Goal: Communication & Community: Share content

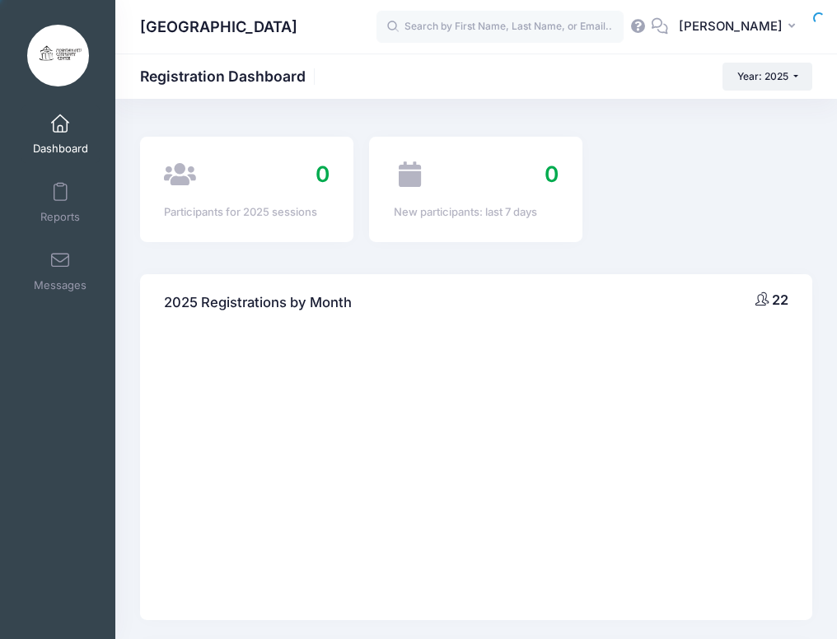
select select
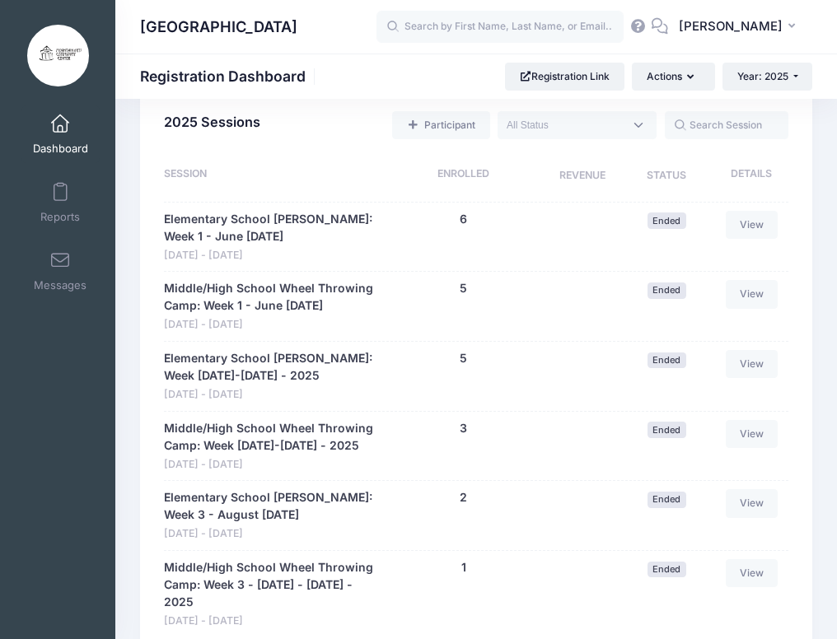
scroll to position [1235, 0]
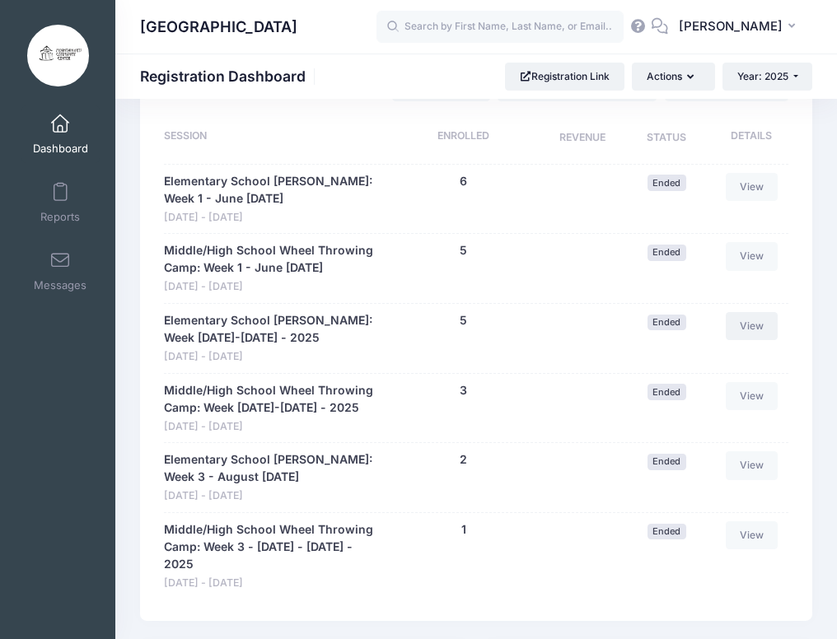
click at [755, 329] on link "View" at bounding box center [752, 326] width 53 height 28
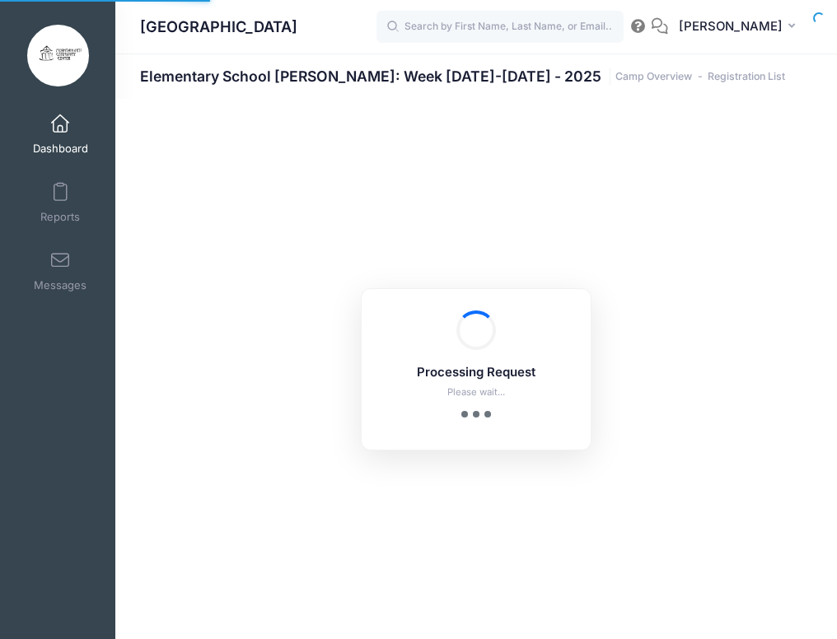
select select "10"
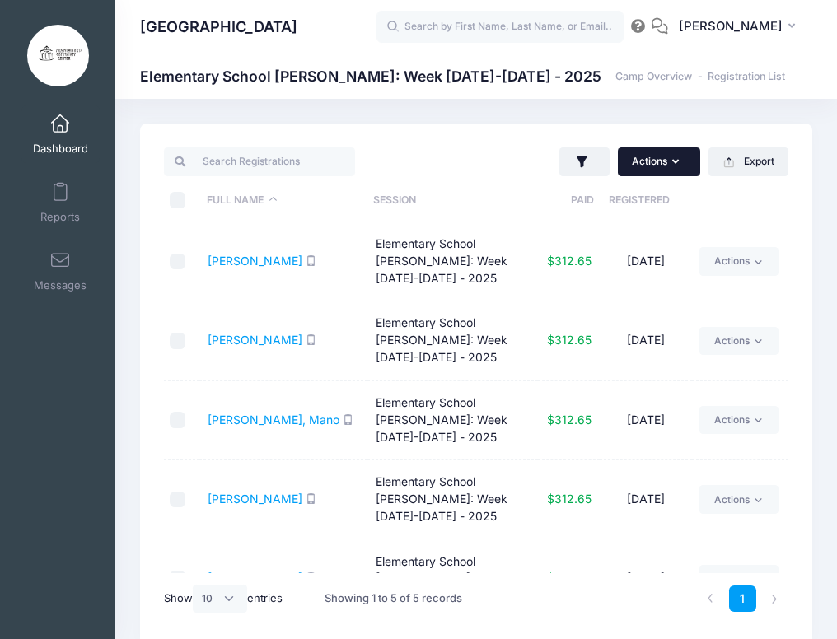
click at [659, 161] on button "Actions" at bounding box center [659, 161] width 82 height 28
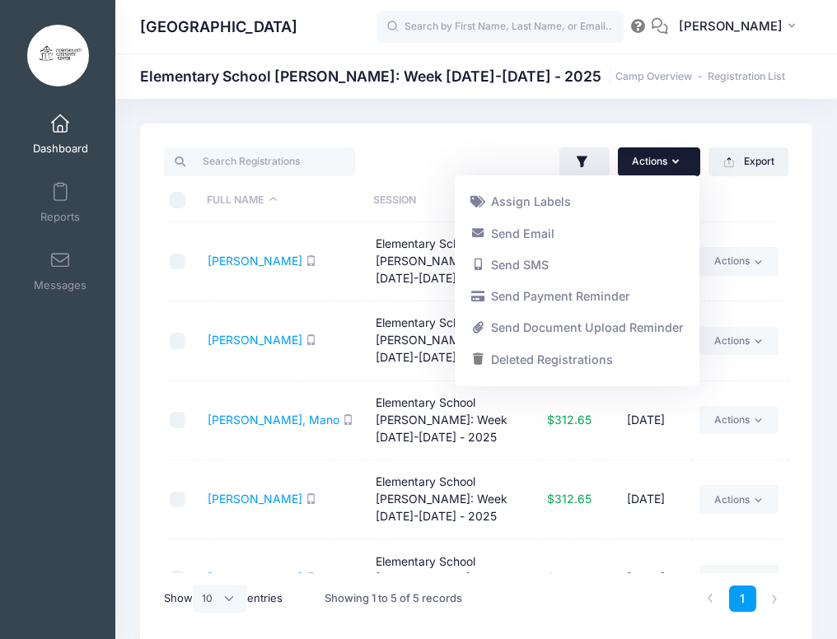
click at [178, 198] on input "\a \a \a \a" at bounding box center [178, 200] width 16 height 16
checkbox input "true"
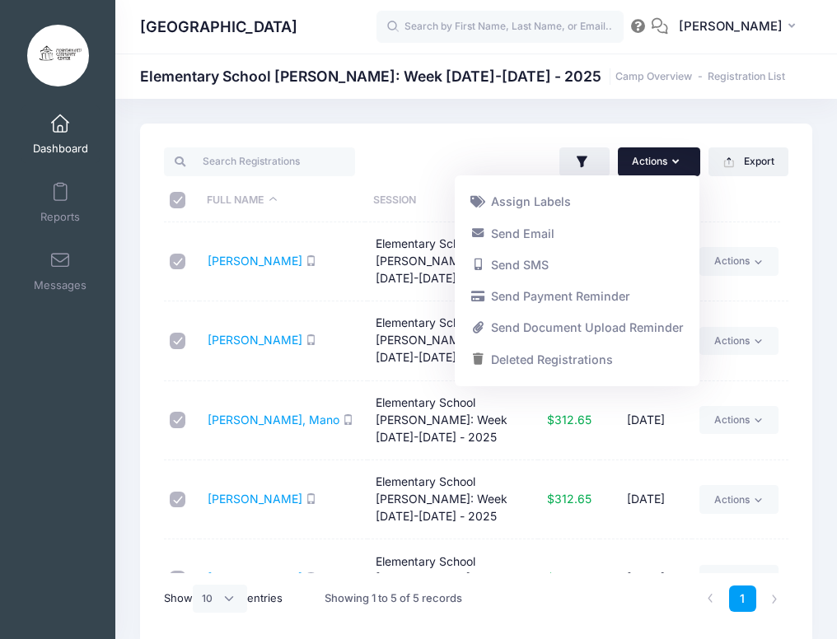
checkbox input "true"
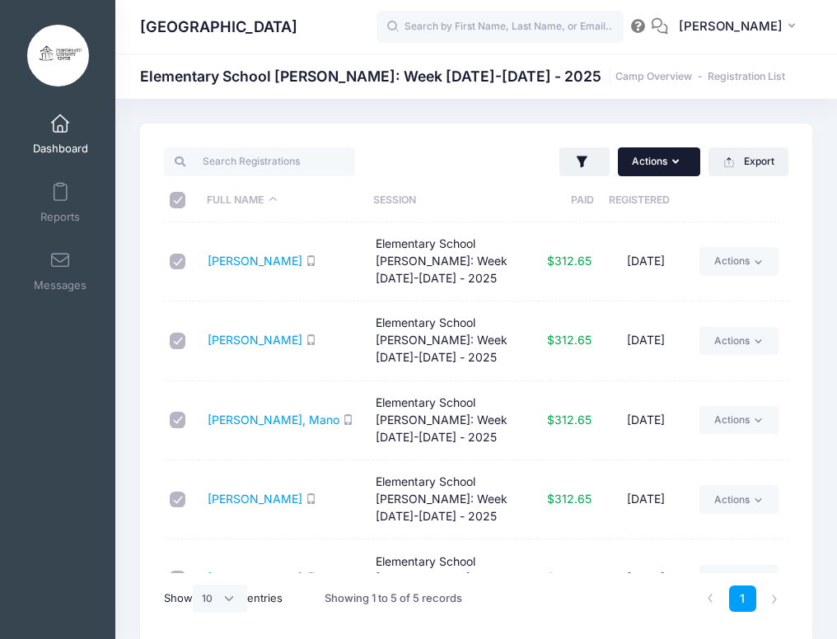
click at [672, 167] on button "Actions" at bounding box center [659, 161] width 82 height 28
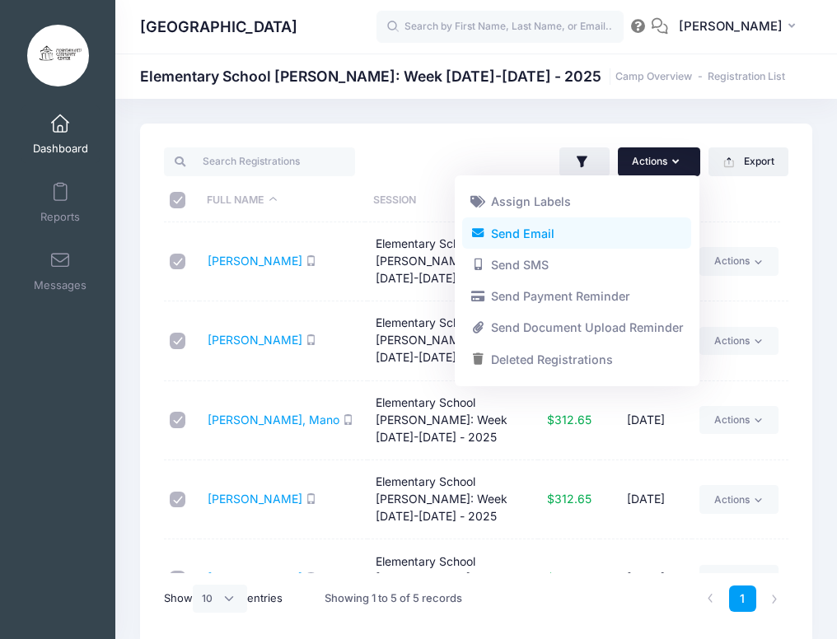
click at [564, 236] on link "Send Email" at bounding box center [576, 232] width 229 height 31
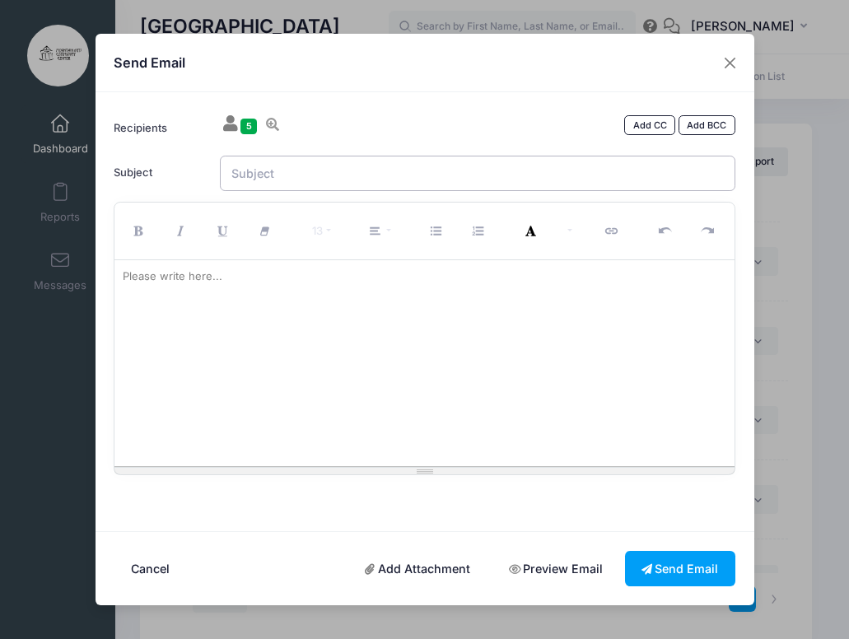
click at [375, 180] on input "Subject" at bounding box center [478, 173] width 516 height 35
type input "Piece Pickup!"
click at [212, 311] on div at bounding box center [424, 363] width 620 height 206
click at [150, 304] on p "Your pieces from camp are ready for pickup." at bounding box center [425, 303] width 604 height 16
drag, startPoint x: 154, startPoint y: 302, endPoint x: 119, endPoint y: 300, distance: 35.5
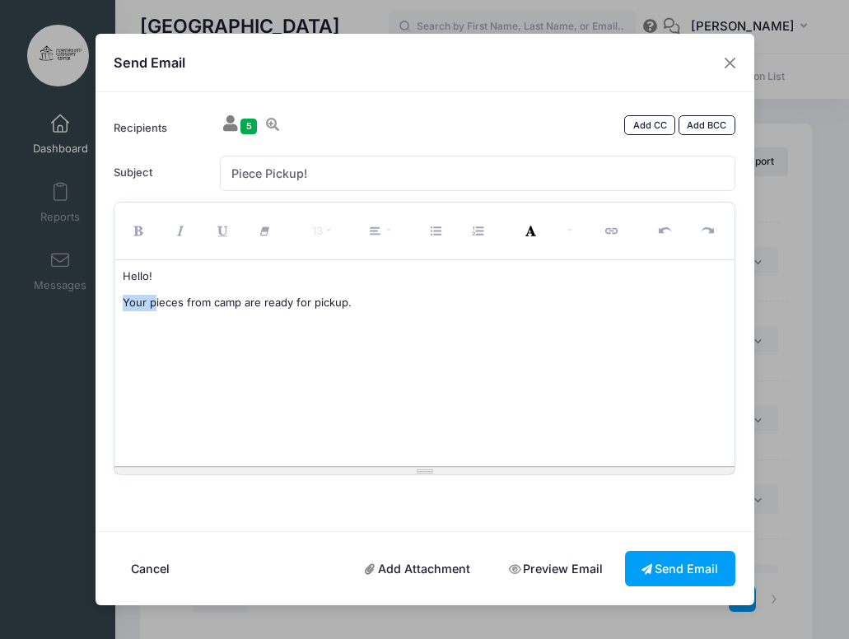
click at [119, 300] on div "Hello! Your pieces from camp are ready for pickup." at bounding box center [424, 363] width 620 height 206
click at [338, 305] on p "Pieces from camp are ready for pickup." at bounding box center [425, 303] width 604 height 16
drag, startPoint x: 184, startPoint y: 304, endPoint x: 193, endPoint y: 302, distance: 9.2
click at [184, 303] on p "Pieces from camp are ready for pickup." at bounding box center [425, 303] width 604 height 16
click at [368, 302] on p "Pieces from clay camp are ready for pickup." at bounding box center [425, 303] width 604 height 16
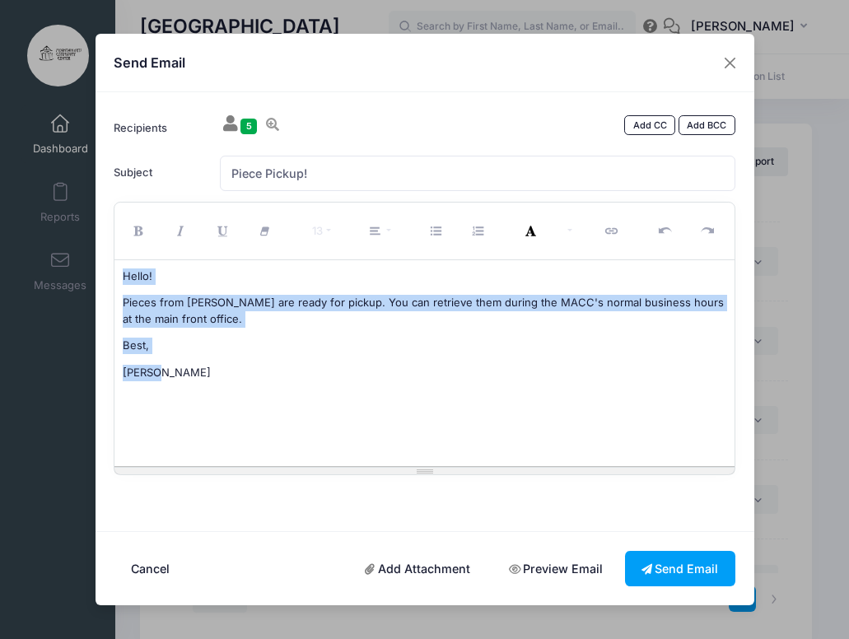
drag, startPoint x: 169, startPoint y: 375, endPoint x: 124, endPoint y: 269, distance: 115.2
click at [124, 269] on div "Hello! Pieces from clay camp are ready for pickup. You can retrieve them during…" at bounding box center [424, 363] width 620 height 206
copy div "Hello! Pieces from clay camp are ready for pickup. You can retrieve them during…"
click at [381, 362] on div "Hello! Pieces from clay camp are ready for pickup. You can retrieve them during…" at bounding box center [424, 363] width 620 height 206
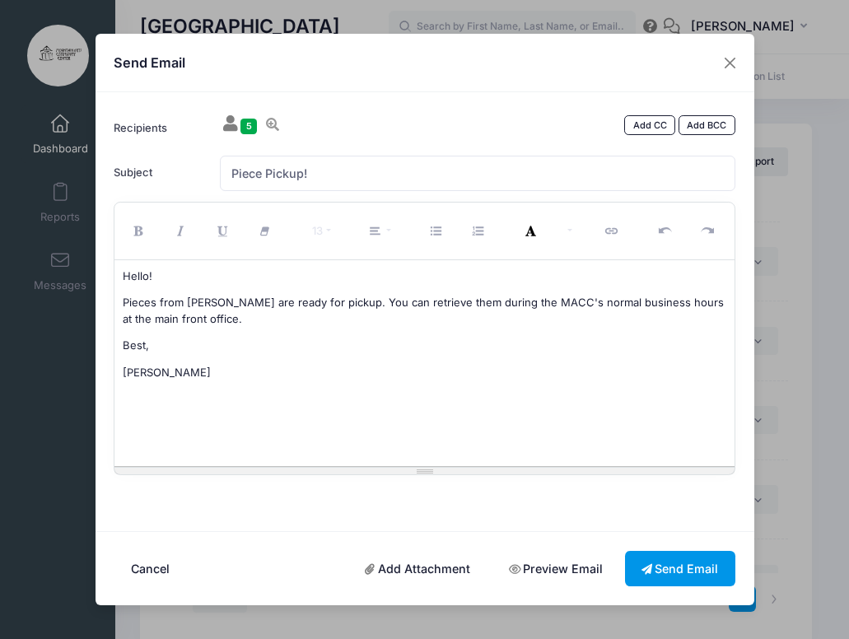
click at [710, 563] on button "Send Email" at bounding box center [680, 568] width 110 height 35
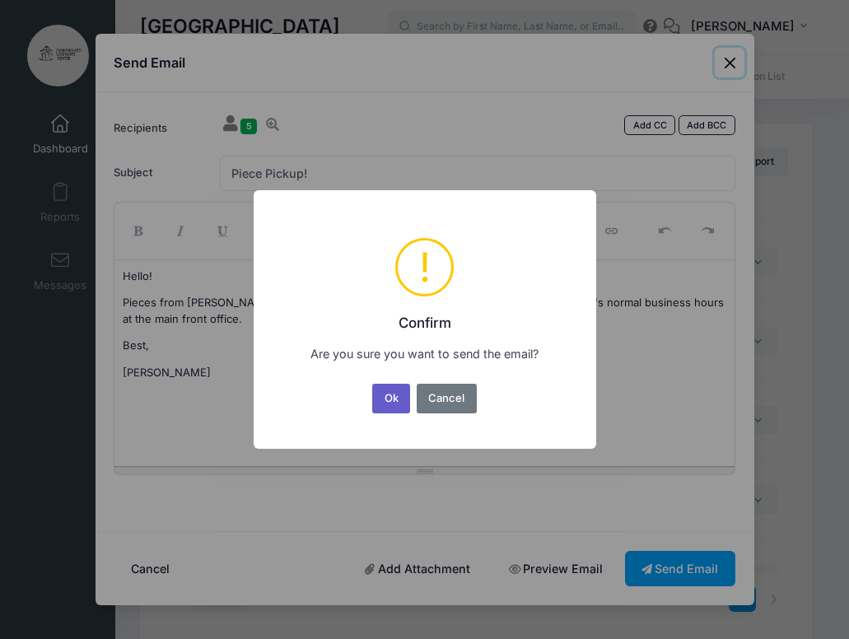
click at [390, 400] on button "Ok" at bounding box center [391, 399] width 38 height 30
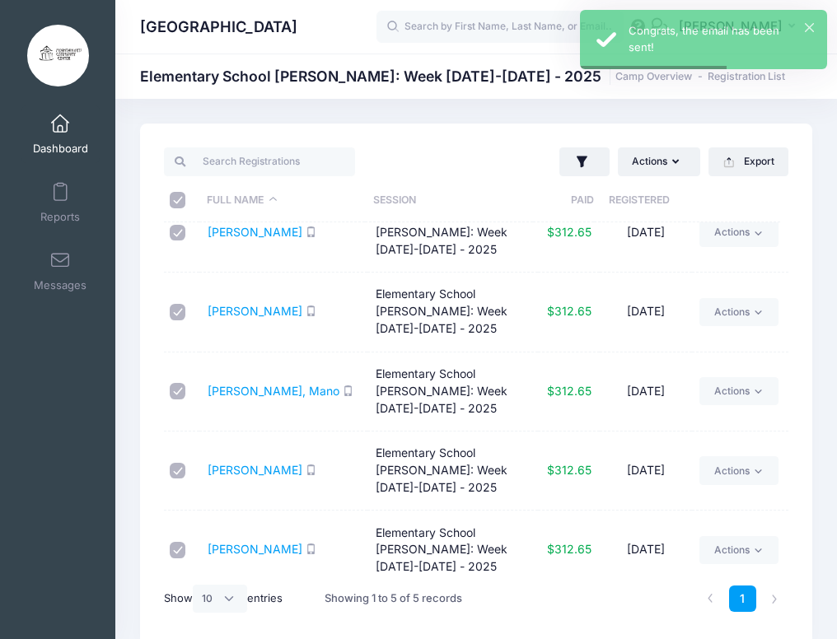
scroll to position [45, 0]
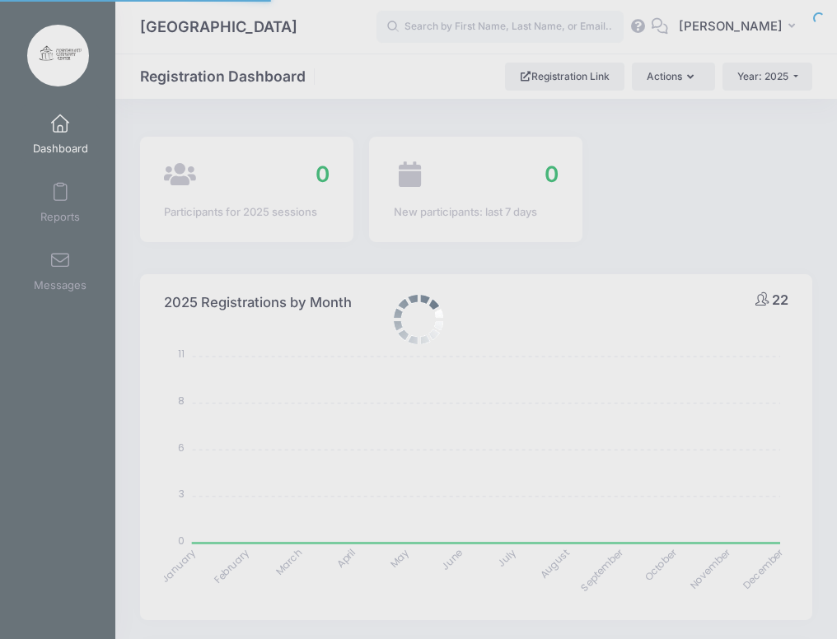
select select
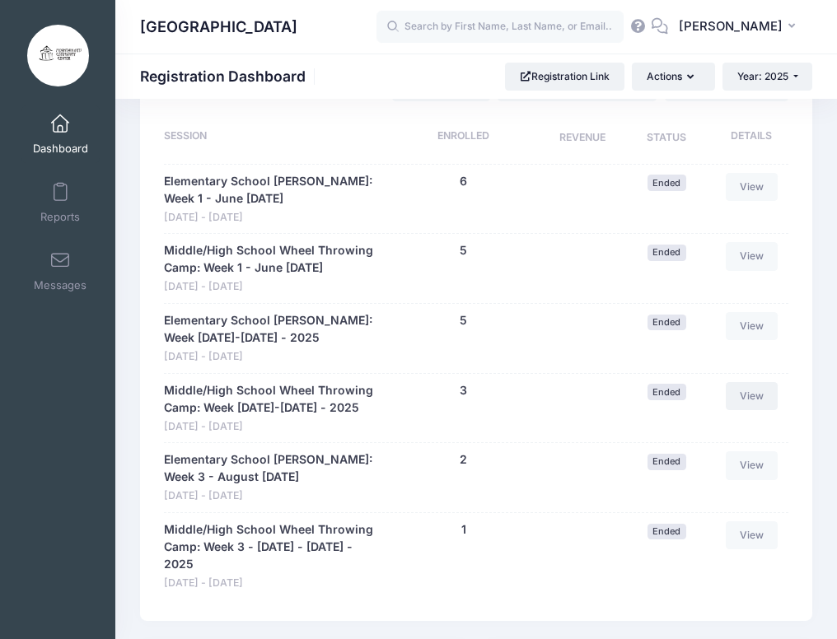
click at [736, 398] on link "View" at bounding box center [752, 396] width 53 height 28
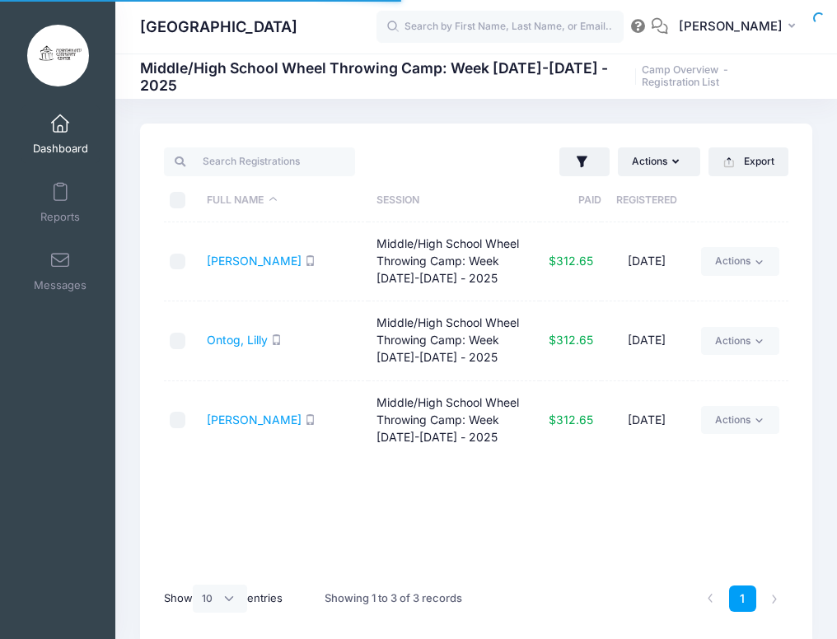
select select "10"
click at [175, 259] on input "checkbox" at bounding box center [178, 262] width 16 height 16
checkbox input "true"
drag, startPoint x: 176, startPoint y: 343, endPoint x: 217, endPoint y: 329, distance: 43.0
click at [178, 343] on input "checkbox" at bounding box center [178, 341] width 16 height 16
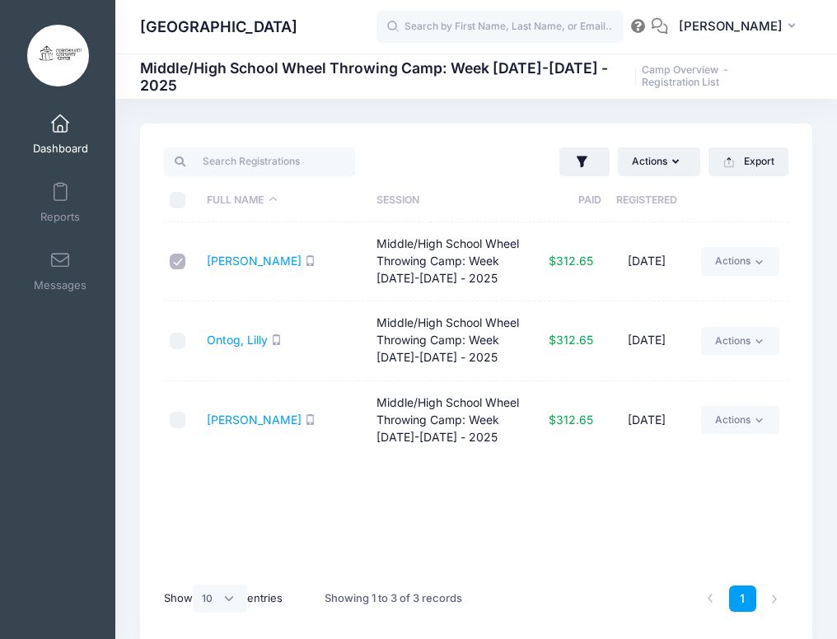
checkbox input "true"
click at [682, 166] on button "Actions" at bounding box center [659, 161] width 82 height 28
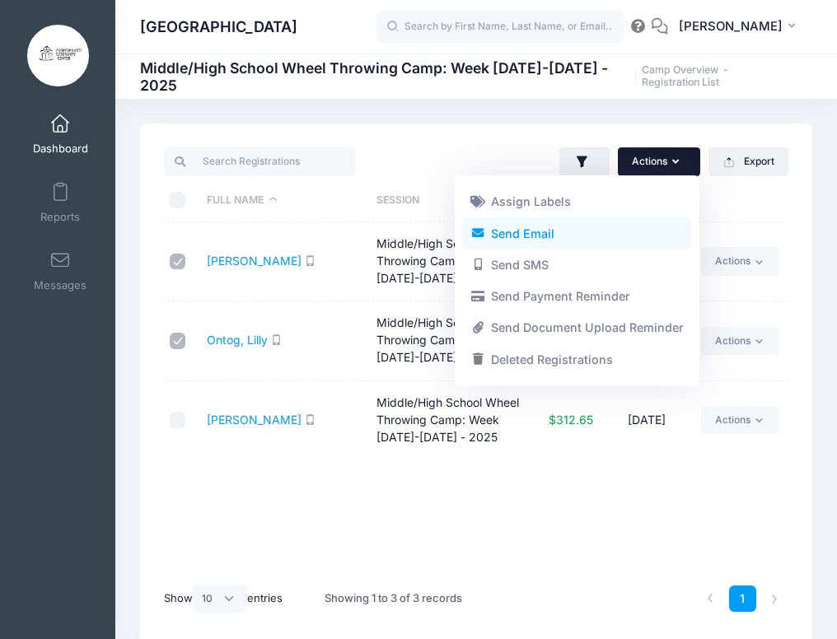
click at [567, 238] on link "Send Email" at bounding box center [576, 232] width 229 height 31
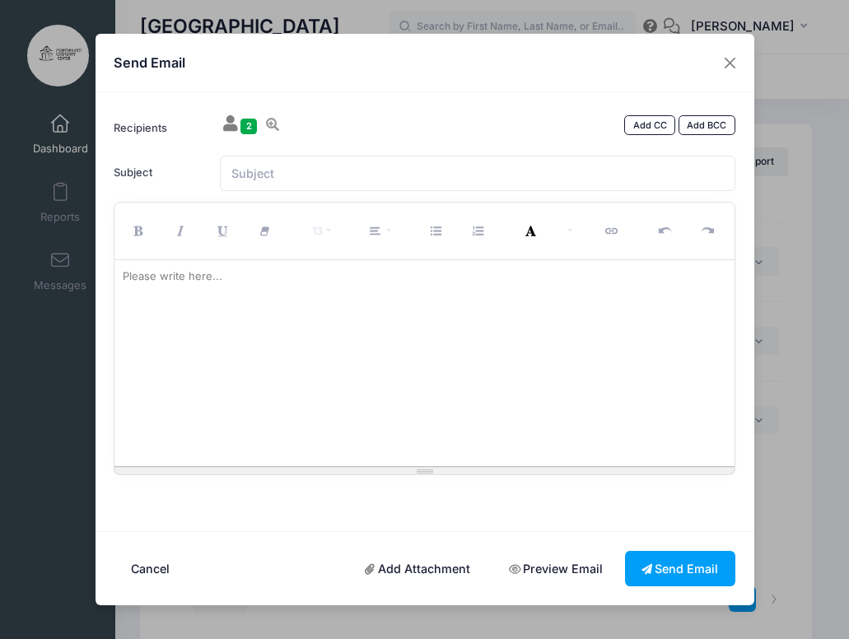
click at [326, 294] on div at bounding box center [424, 363] width 620 height 206
paste div
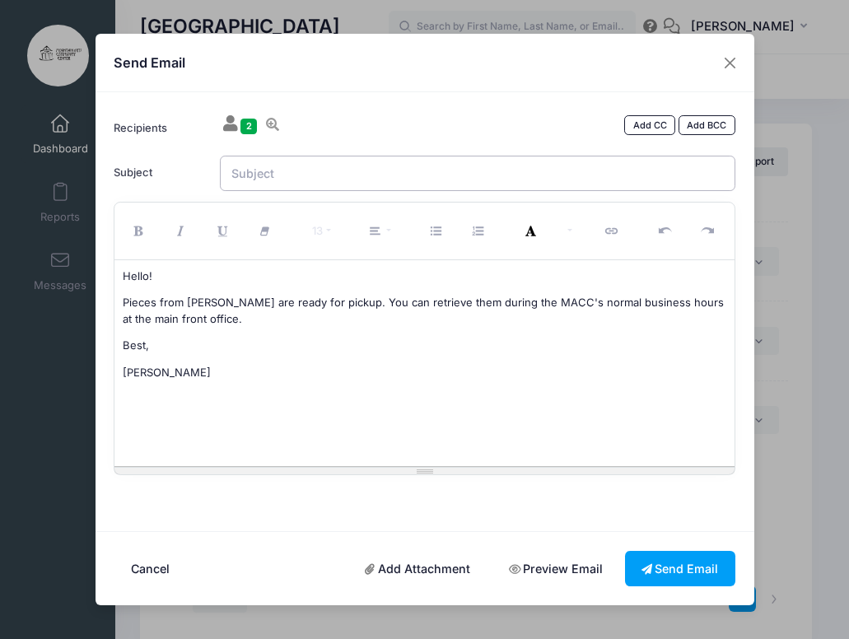
click at [289, 170] on input "Subject" at bounding box center [478, 173] width 516 height 35
type input "Piece Pickup!"
click at [694, 569] on button "Send Email" at bounding box center [680, 568] width 110 height 35
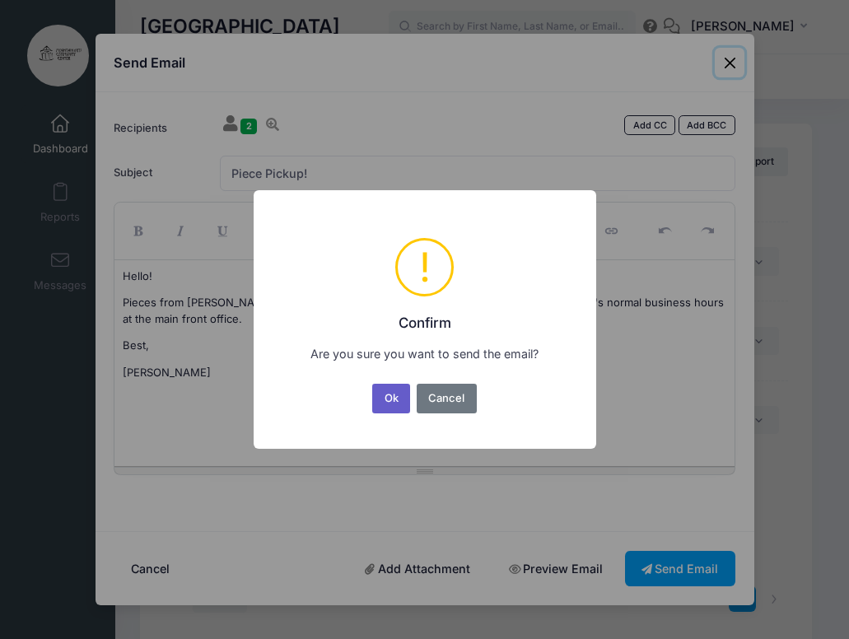
click at [390, 394] on button "Ok" at bounding box center [391, 399] width 38 height 30
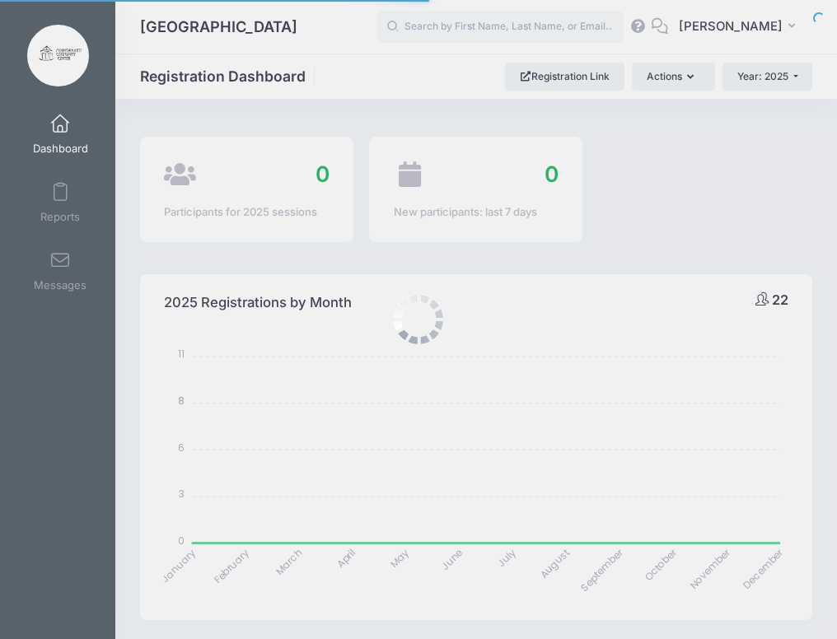
select select
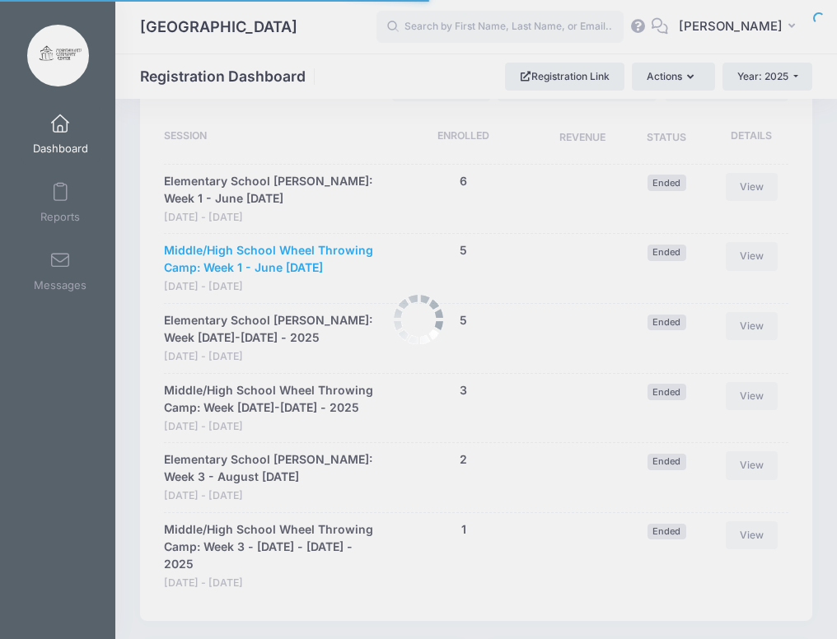
scroll to position [1235, 0]
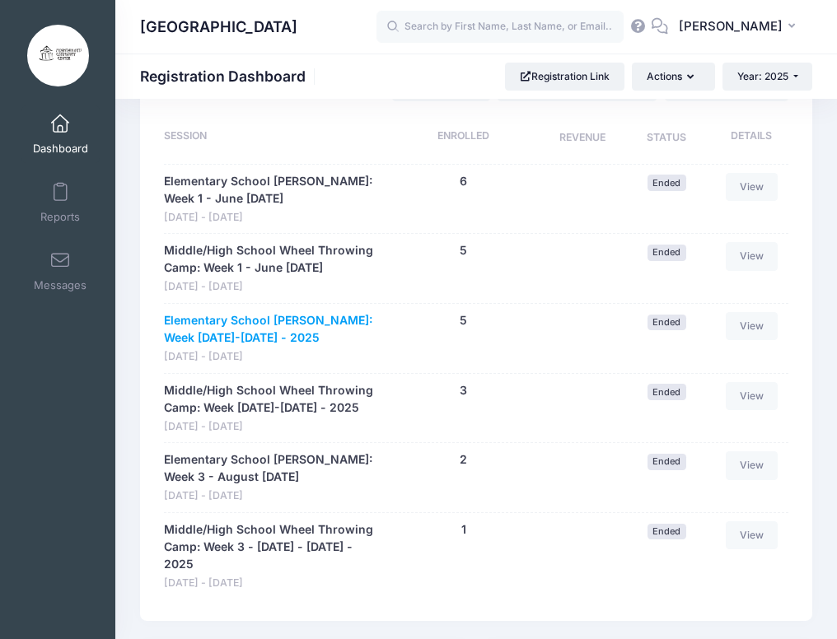
click at [287, 322] on link "Elementary School [PERSON_NAME]: Week [DATE]-[DATE] - 2025" at bounding box center [272, 329] width 217 height 35
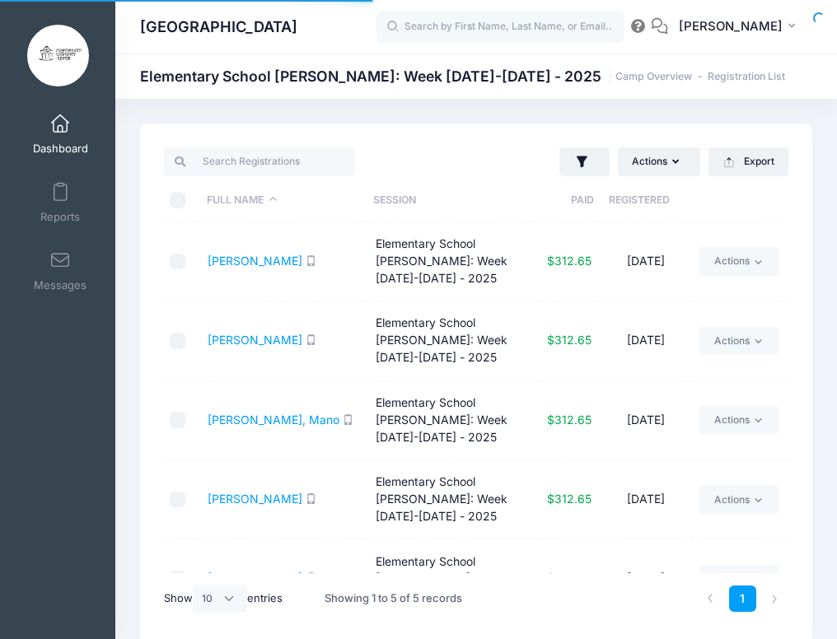
select select "10"
click at [226, 418] on link "[PERSON_NAME], Mano" at bounding box center [274, 420] width 132 height 14
click at [261, 342] on link "Carlson, Hugh" at bounding box center [255, 340] width 95 height 14
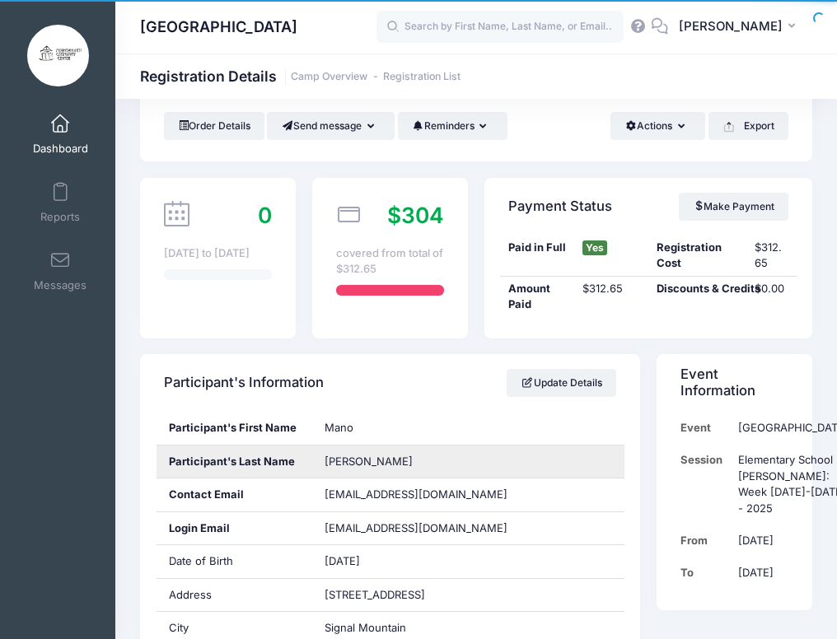
scroll to position [165, 0]
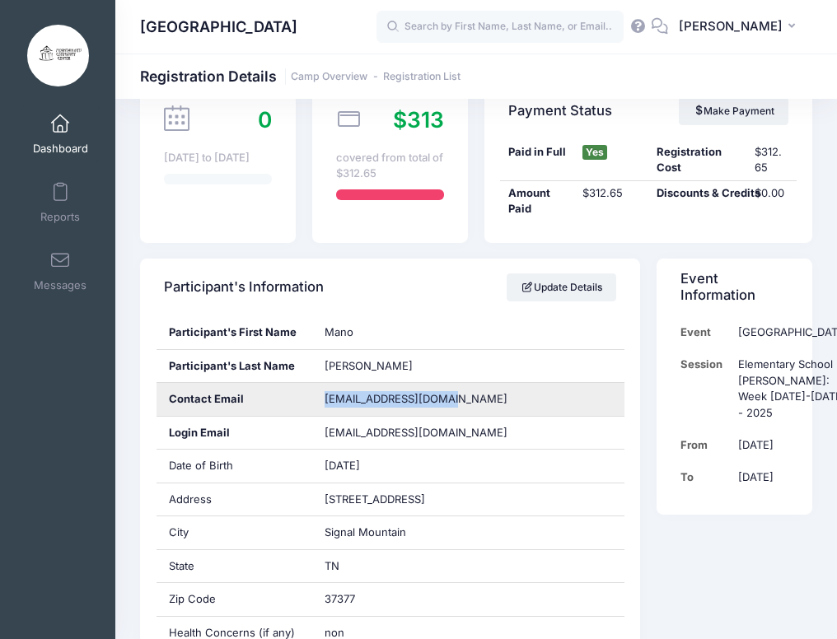
drag, startPoint x: 442, startPoint y: 398, endPoint x: 318, endPoint y: 390, distance: 124.6
click at [318, 390] on div "[EMAIL_ADDRESS][DOMAIN_NAME]" at bounding box center [468, 399] width 312 height 33
copy span "[EMAIL_ADDRESS][DOMAIN_NAME]"
